Goal: Information Seeking & Learning: Learn about a topic

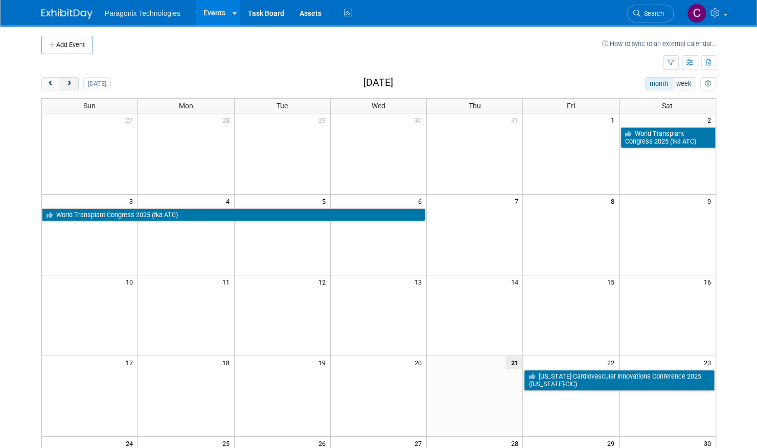
click at [71, 87] on button "next" at bounding box center [69, 83] width 19 height 13
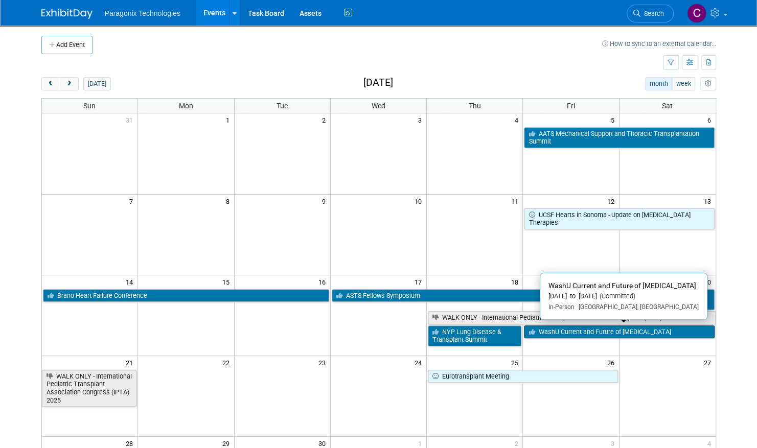
click at [623, 329] on link "WashU Current and Future of [MEDICAL_DATA]" at bounding box center [619, 332] width 190 height 13
click at [0, 0] on div at bounding box center [0, 0] width 0 height 0
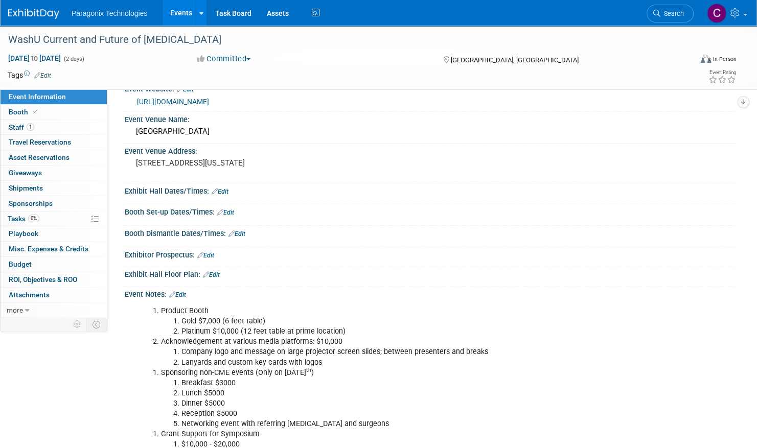
scroll to position [12, 0]
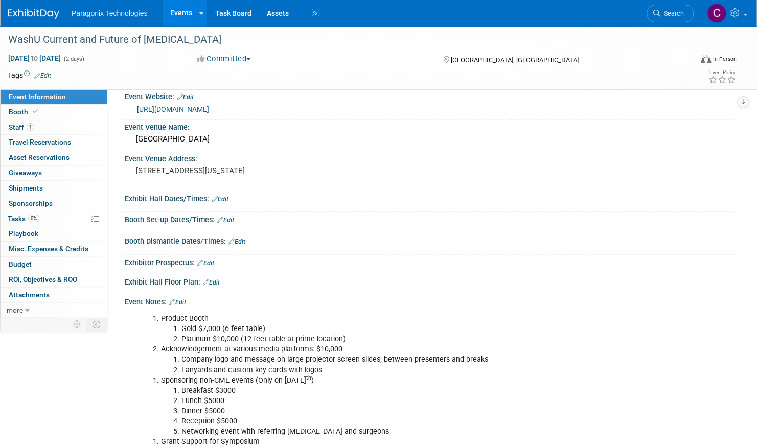
click at [209, 106] on link "https://washu.cloud-cme.com/course/courseoverview?P=5&EID=56426" at bounding box center [173, 109] width 72 height 8
click at [59, 109] on link "Booth" at bounding box center [54, 112] width 106 height 15
